Goal: Task Accomplishment & Management: Understand process/instructions

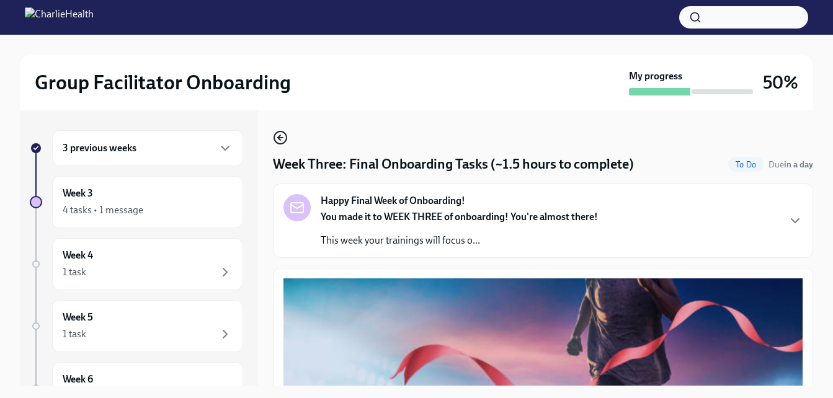
click at [284, 139] on icon "button" at bounding box center [280, 137] width 15 height 15
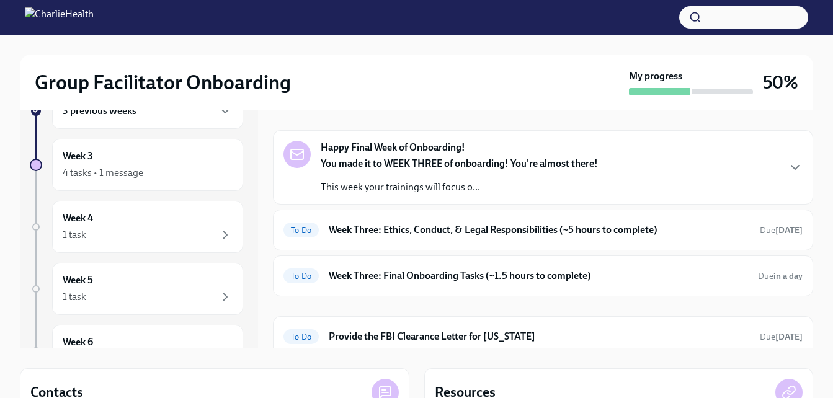
scroll to position [38, 0]
click at [673, 239] on div "To Do Week Three: Ethics, Conduct, & Legal Responsibilities (~5 hours to comple…" at bounding box center [542, 229] width 519 height 20
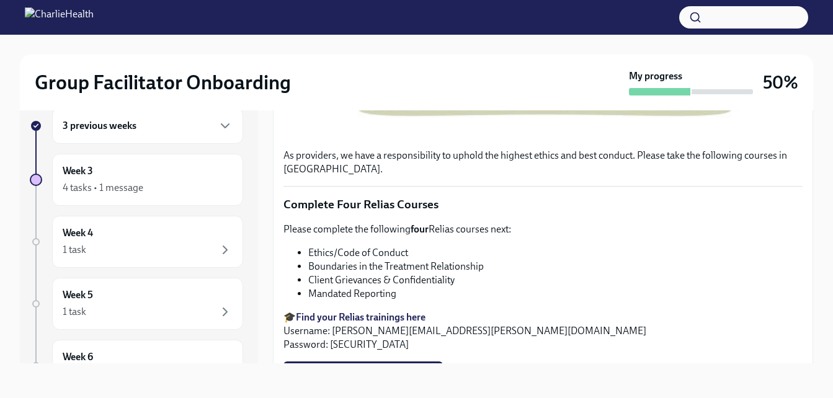
scroll to position [557, 0]
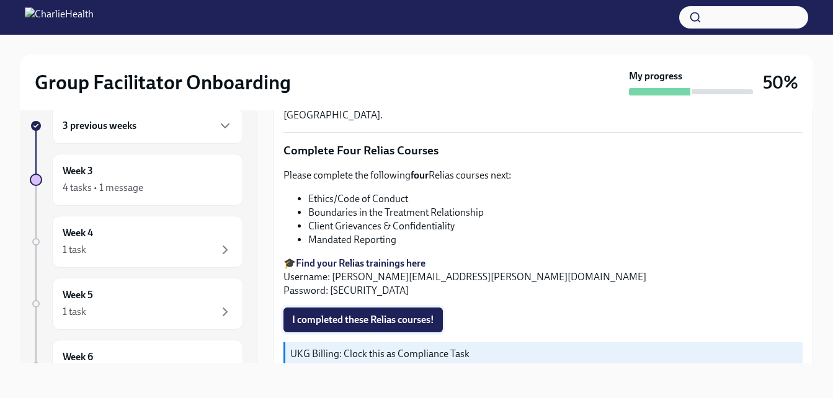
click at [433, 314] on span "I completed these Relias courses!" at bounding box center [363, 320] width 142 height 12
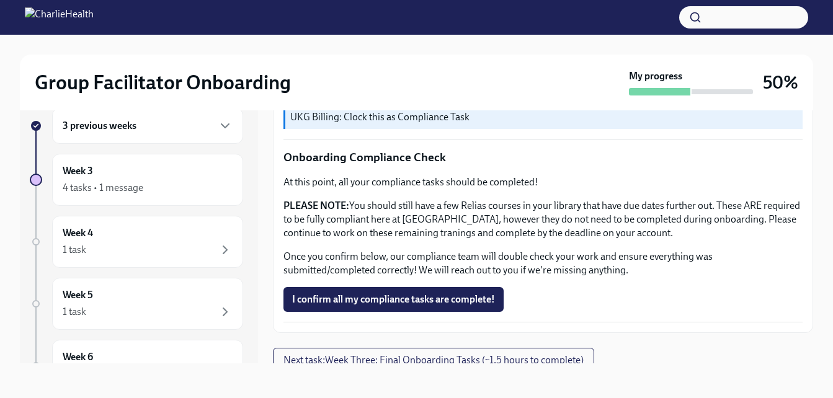
scroll to position [796, 0]
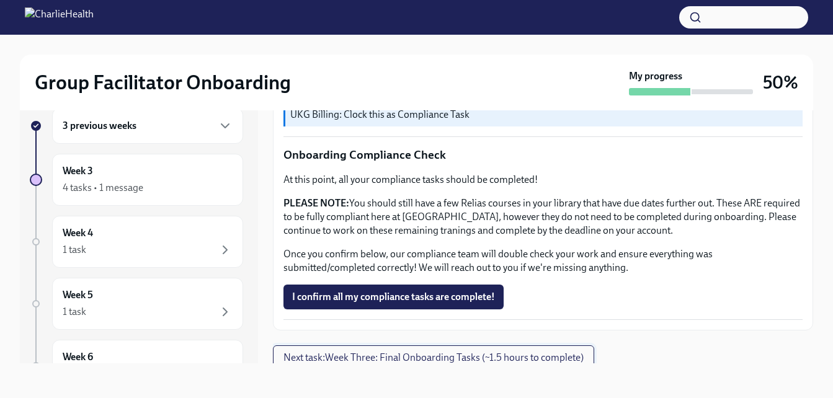
click at [374, 355] on span "Next task : Week Three: Final Onboarding Tasks (~1.5 hours to complete)" at bounding box center [433, 358] width 300 height 12
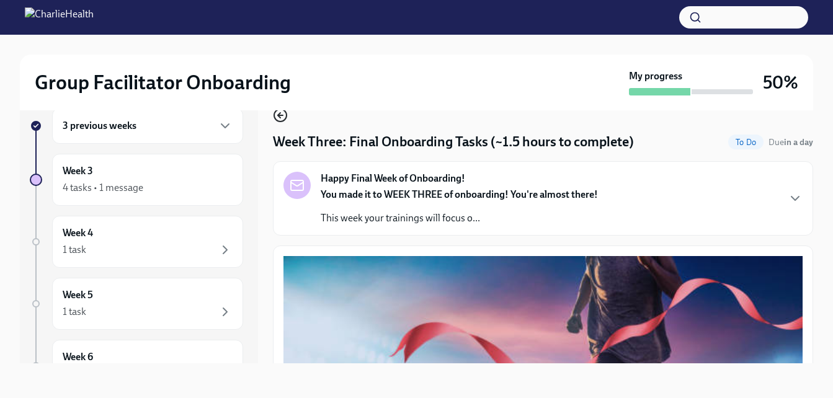
click at [273, 114] on icon "button" at bounding box center [280, 115] width 15 height 15
